Goal: Task Accomplishment & Management: Manage account settings

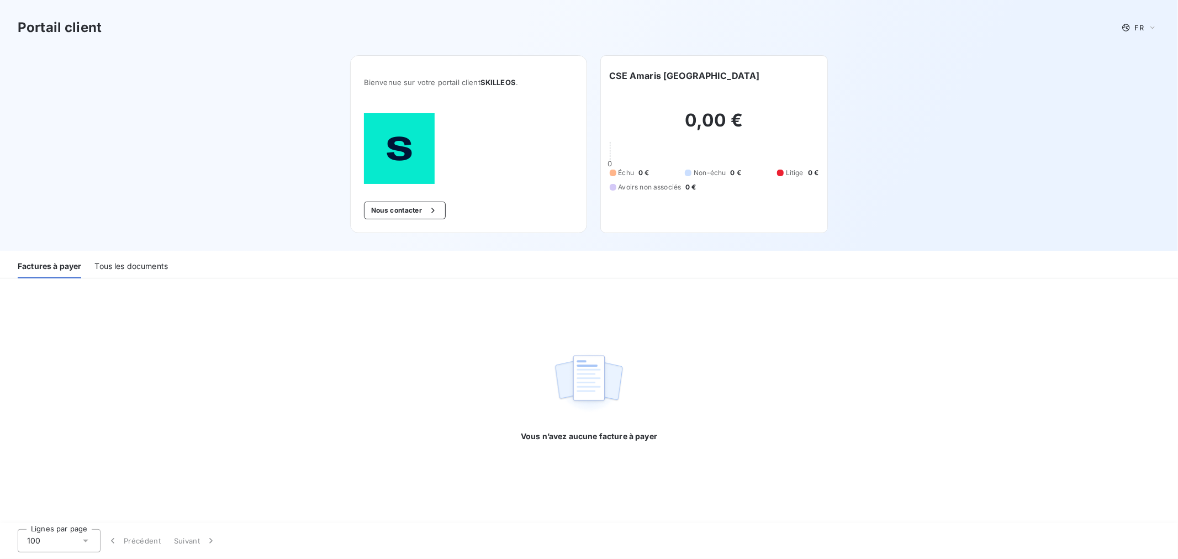
click at [198, 102] on div "Portail client FR Bienvenue sur votre portail client SKILLEOS . Nous contacter …" at bounding box center [589, 125] width 1178 height 251
